Goal: Task Accomplishment & Management: Complete application form

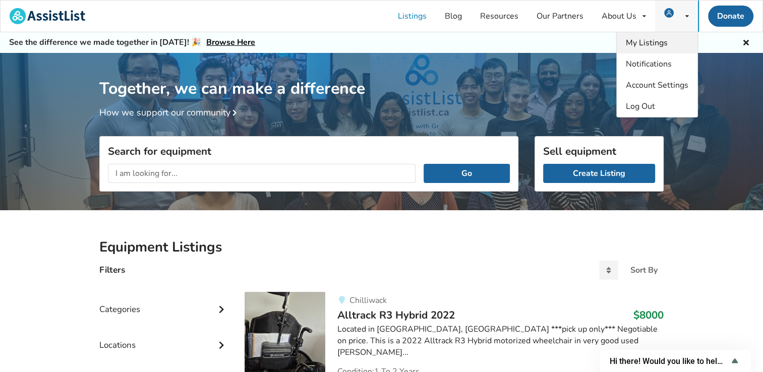
click at [668, 38] on link "My Listings" at bounding box center [657, 42] width 81 height 21
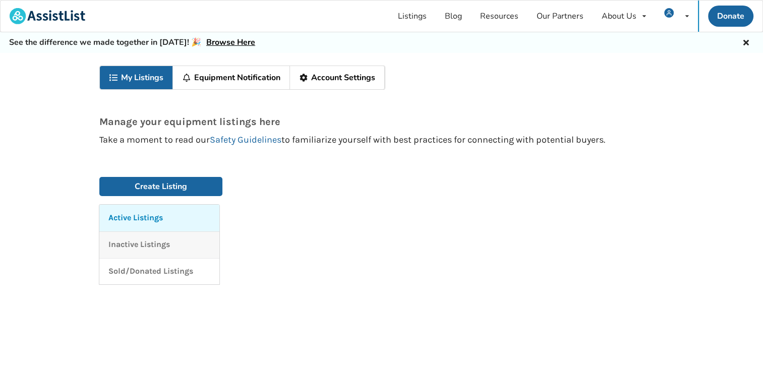
click at [145, 237] on link "Inactive Listings" at bounding box center [159, 245] width 120 height 27
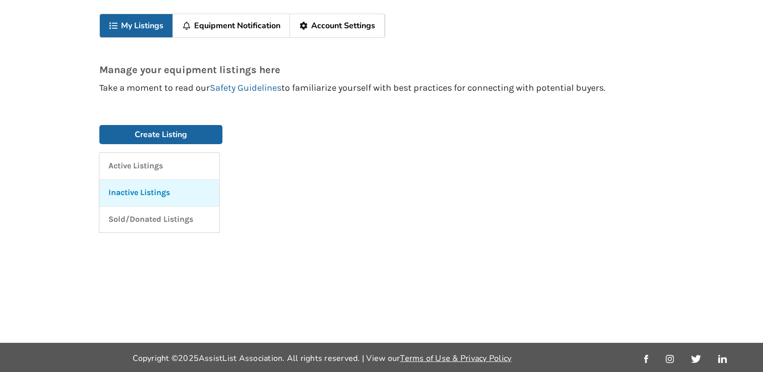
scroll to position [52, 0]
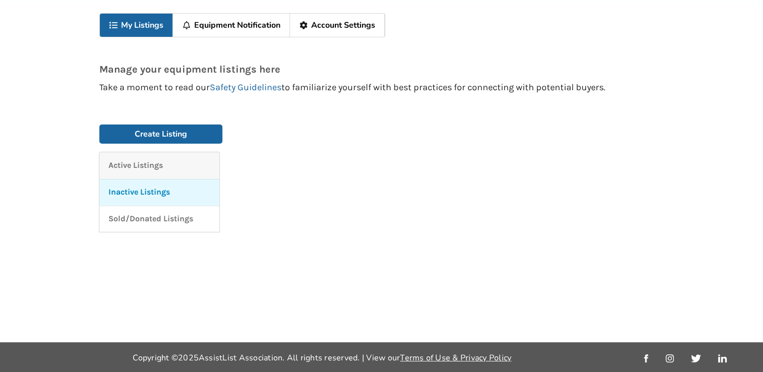
click at [152, 160] on p "Active Listings" at bounding box center [135, 166] width 54 height 12
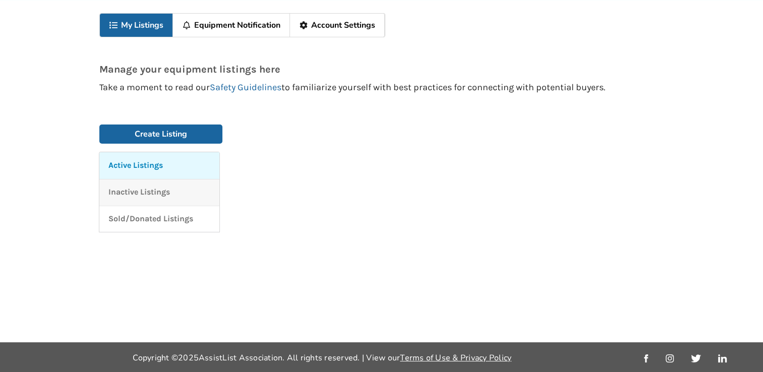
click at [150, 193] on p "Inactive Listings" at bounding box center [139, 193] width 62 height 12
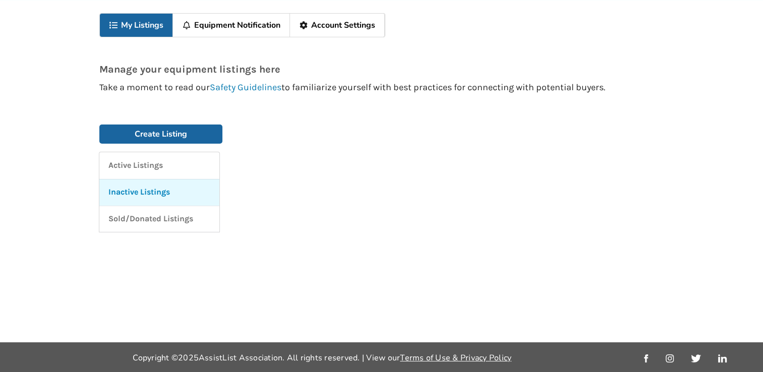
click at [238, 91] on div "Manage your equipment listings here Take a moment to read our Safety Guidelines…" at bounding box center [381, 68] width 589 height 63
click at [237, 87] on link "Safety Guidelines" at bounding box center [246, 87] width 72 height 11
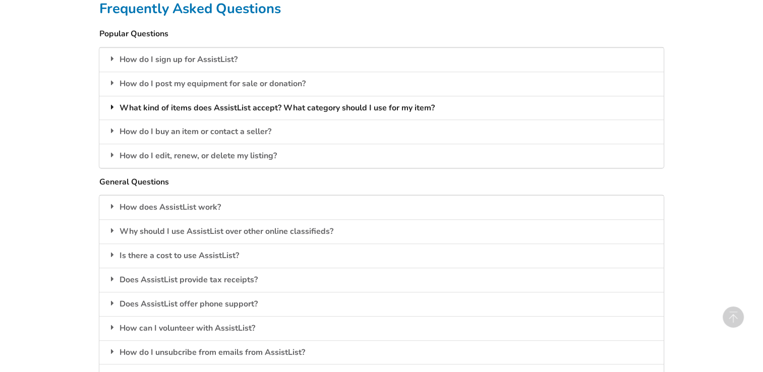
click at [113, 106] on icon at bounding box center [112, 107] width 10 height 8
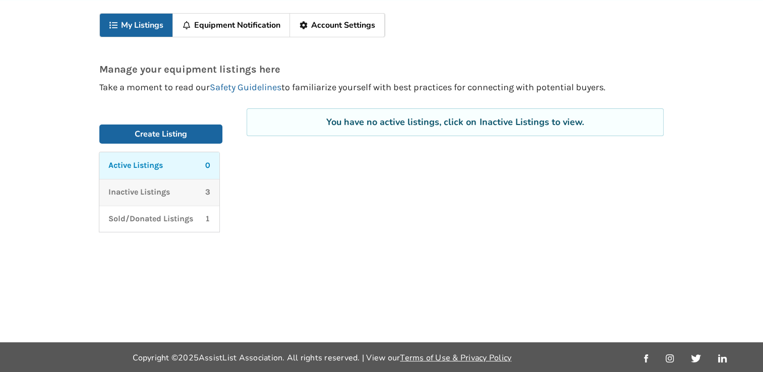
click at [159, 193] on p "Inactive Listings" at bounding box center [139, 193] width 62 height 12
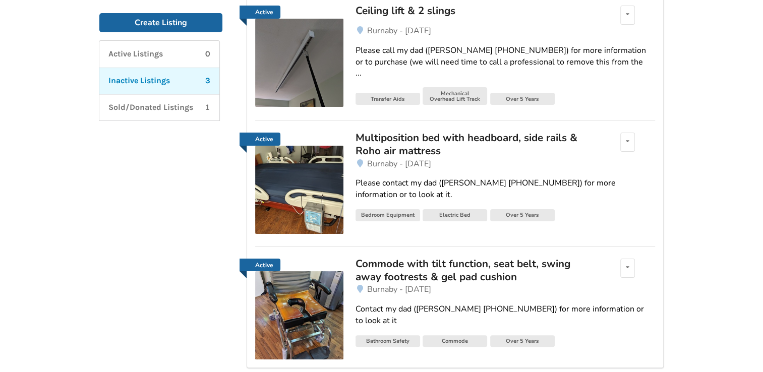
scroll to position [204, 0]
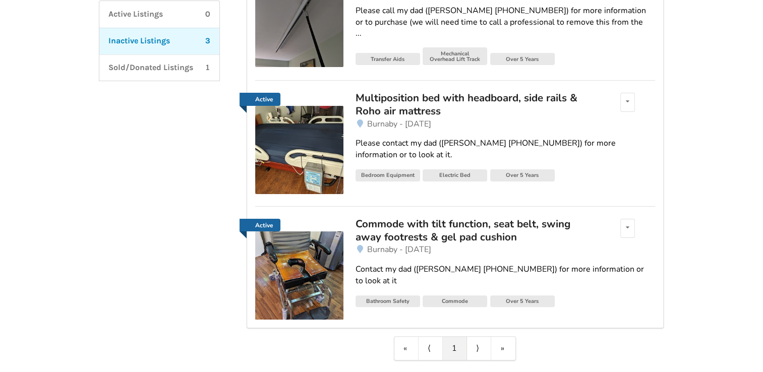
click at [379, 228] on div "Commode with tilt function, seat belt, swing away footrests & gel pad cushion" at bounding box center [474, 230] width 236 height 27
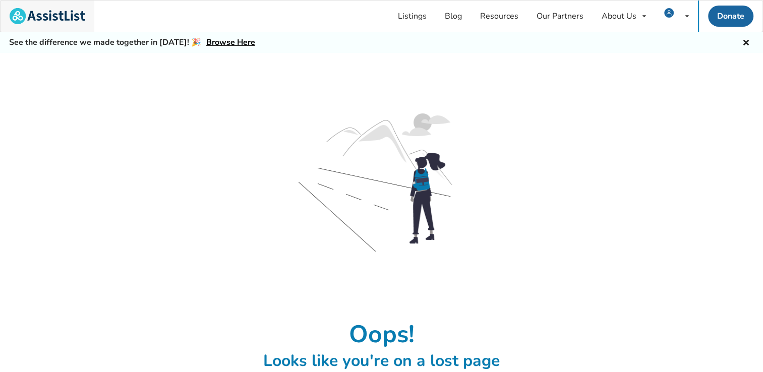
scroll to position [52, 0]
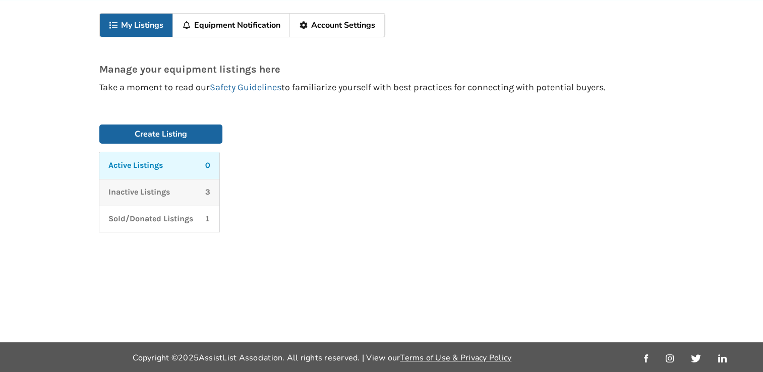
click at [140, 193] on p "Inactive Listings" at bounding box center [139, 193] width 62 height 12
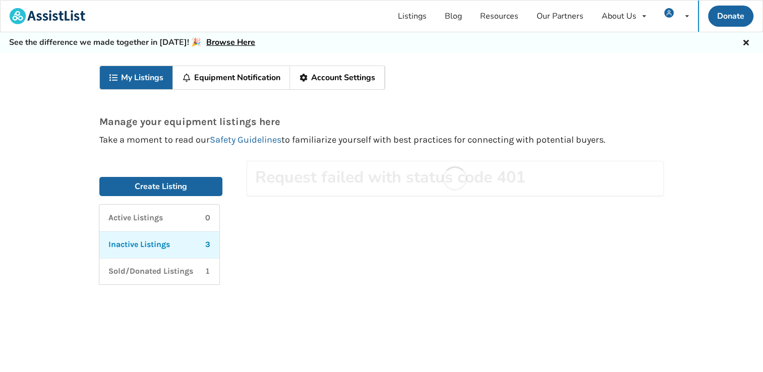
scroll to position [0, 0]
click at [165, 187] on link "Create Listing" at bounding box center [160, 186] width 123 height 19
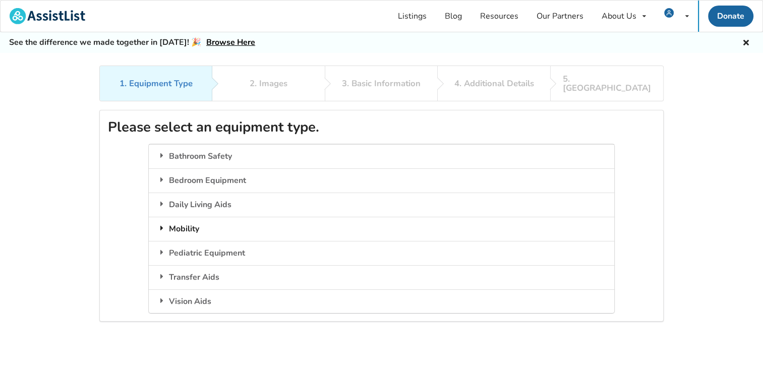
click at [165, 224] on icon at bounding box center [162, 228] width 10 height 8
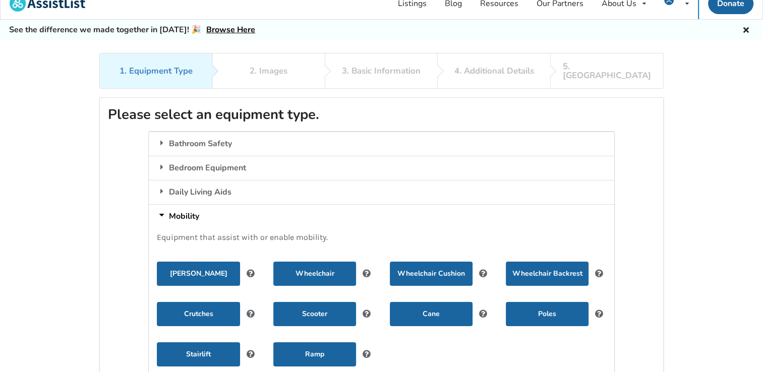
scroll to position [50, 0]
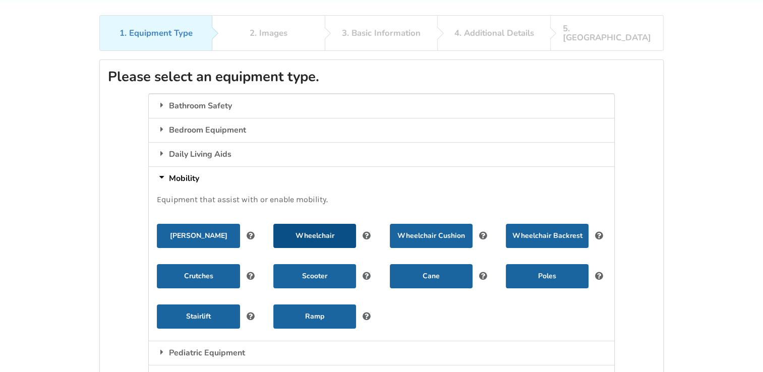
click at [312, 225] on button "Wheelchair" at bounding box center [314, 236] width 83 height 24
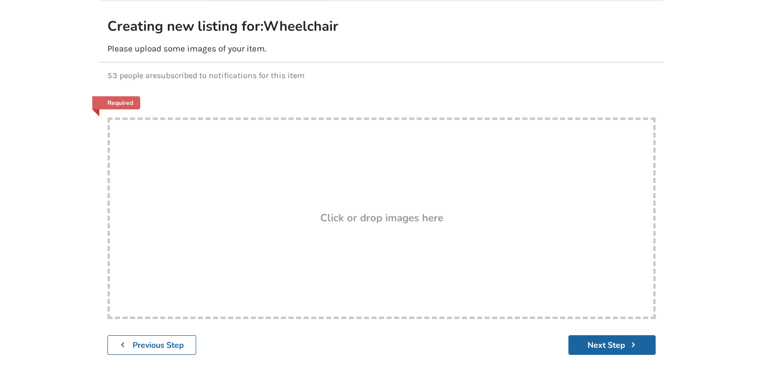
scroll to position [101, 0]
click at [350, 211] on h3 "Click or drop images here" at bounding box center [381, 217] width 123 height 13
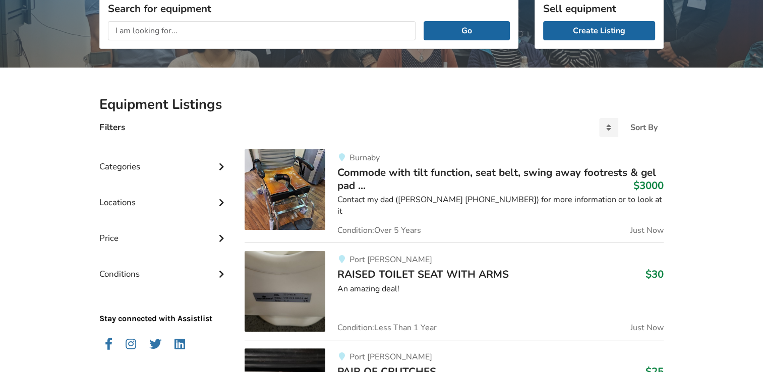
scroll to position [151, 0]
